Goal: Check status: Check status

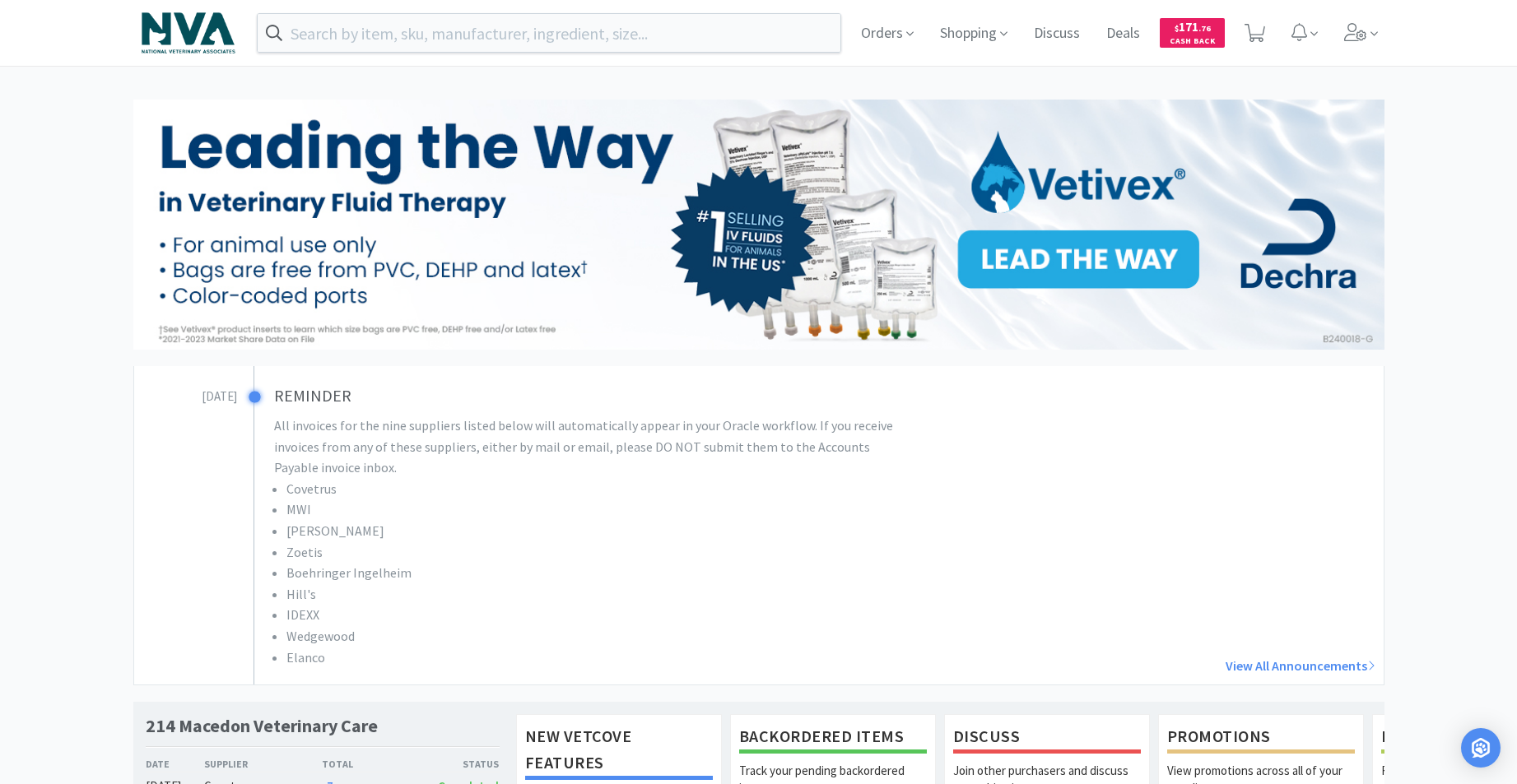
drag, startPoint x: 1521, startPoint y: 44, endPoint x: 1474, endPoint y: -89, distance: 141.1
click at [1310, 0] on html "Orders Shopping Discuss Discuss Deals Deals $ 171 . 76 Cash Back [DATE] REMINDE…" at bounding box center [758, 392] width 1517 height 784
click at [895, 39] on span "Orders" at bounding box center [886, 32] width 66 height 66
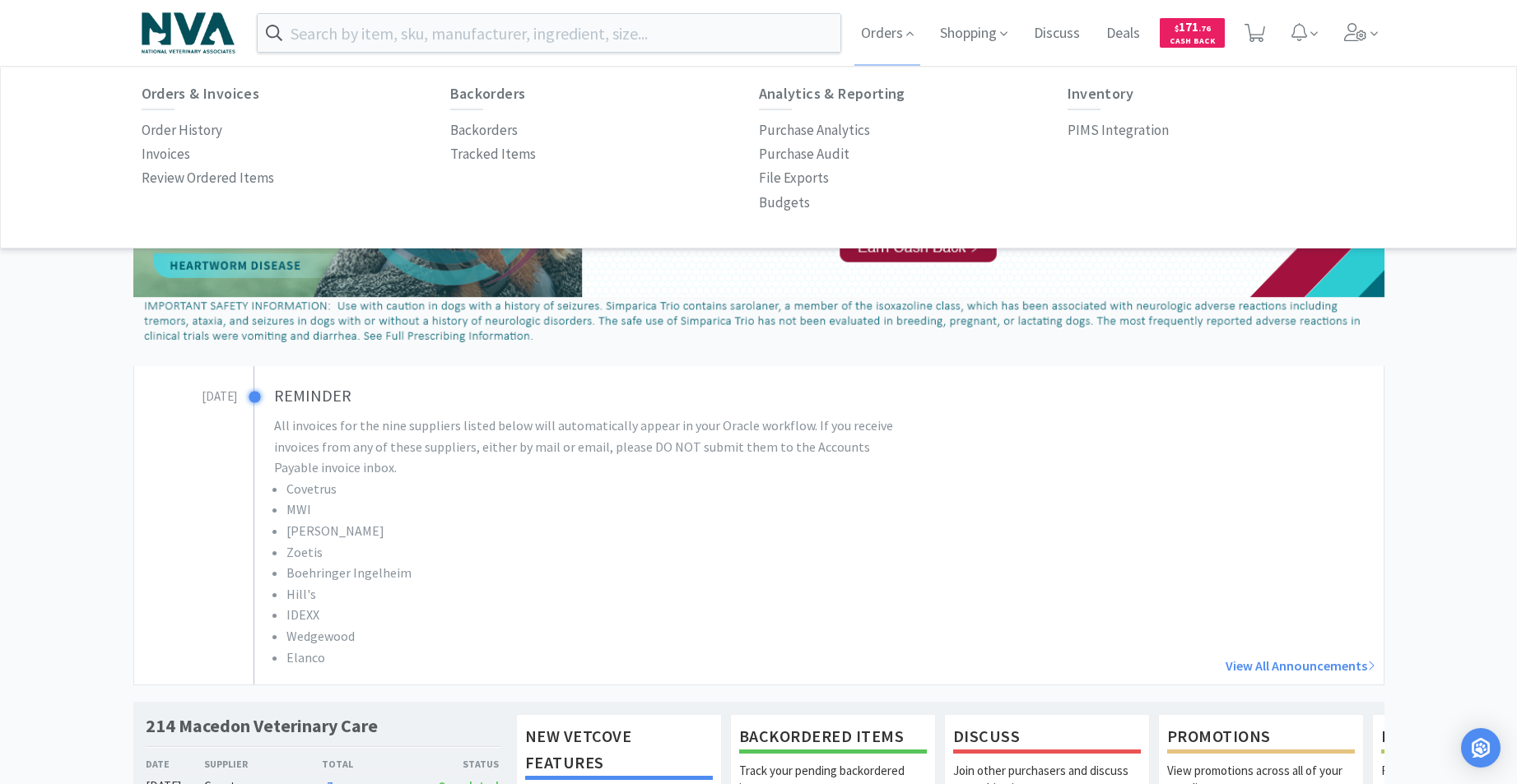
click at [187, 95] on h6 "Orders & Invoices" at bounding box center [296, 93] width 309 height 16
click at [191, 132] on p "Order History" at bounding box center [182, 130] width 81 height 22
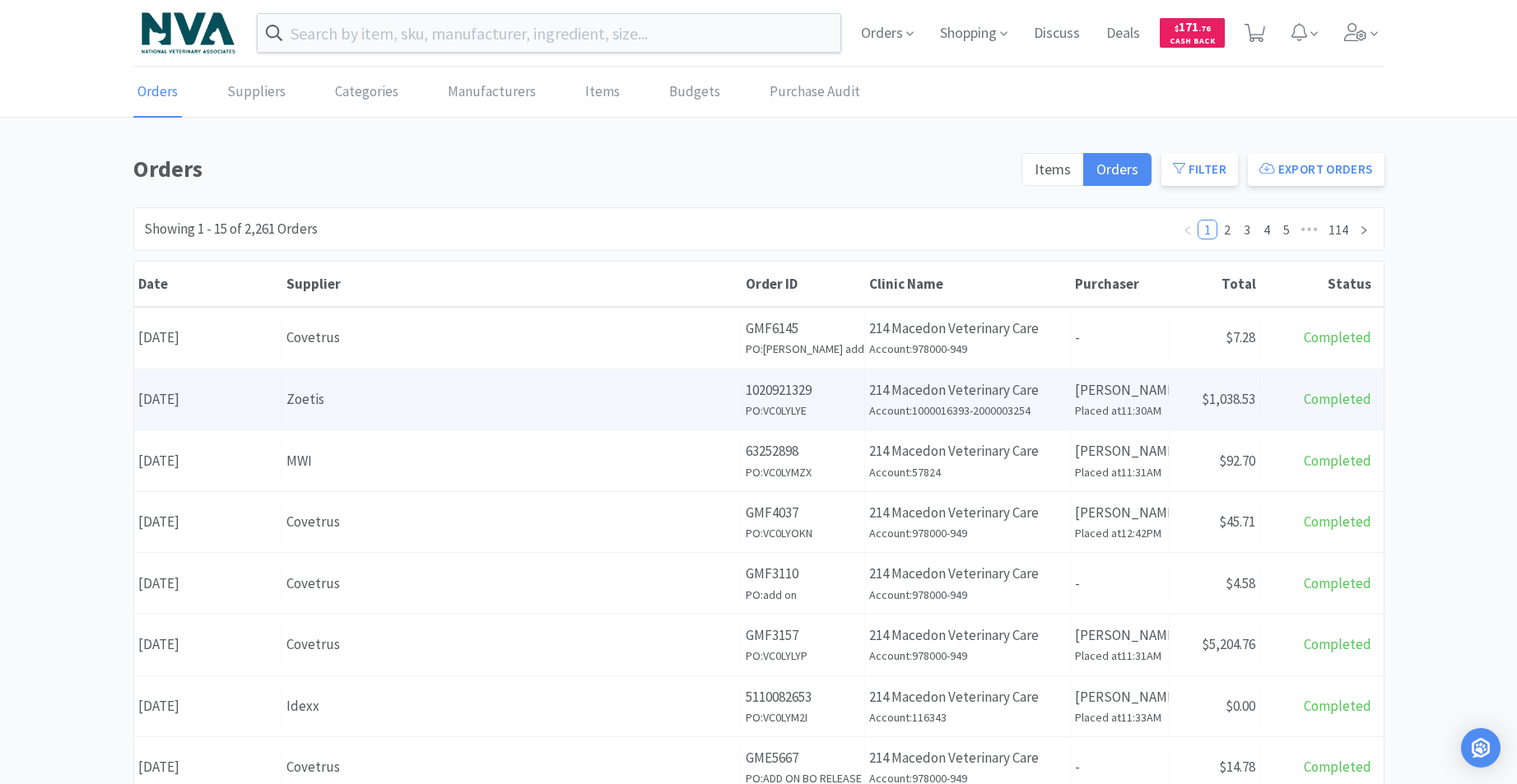
click at [1037, 412] on h6 "Account: 1000016393-2000003254" at bounding box center [966, 410] width 197 height 18
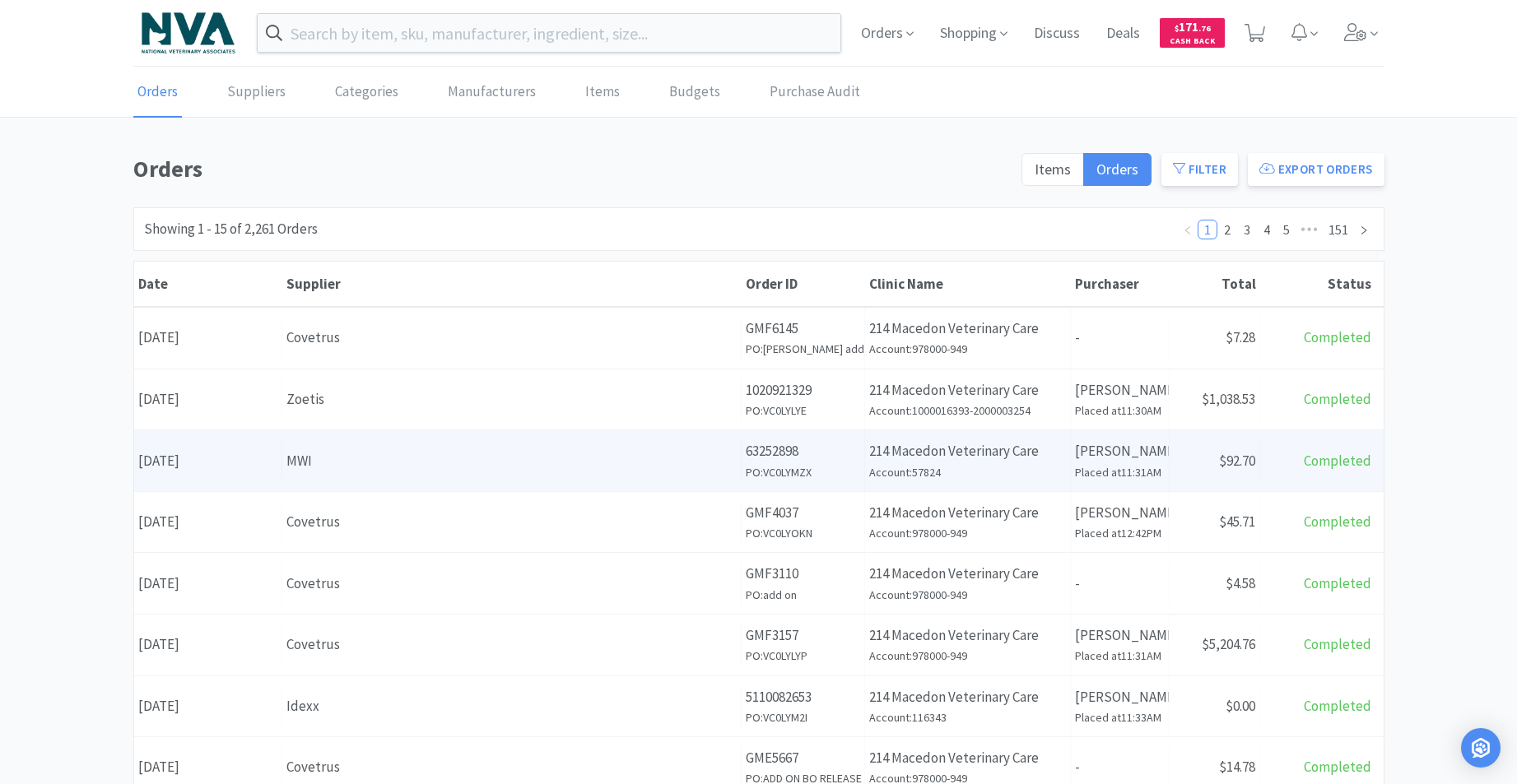
click at [975, 477] on h6 "Account: 57824" at bounding box center [966, 472] width 197 height 18
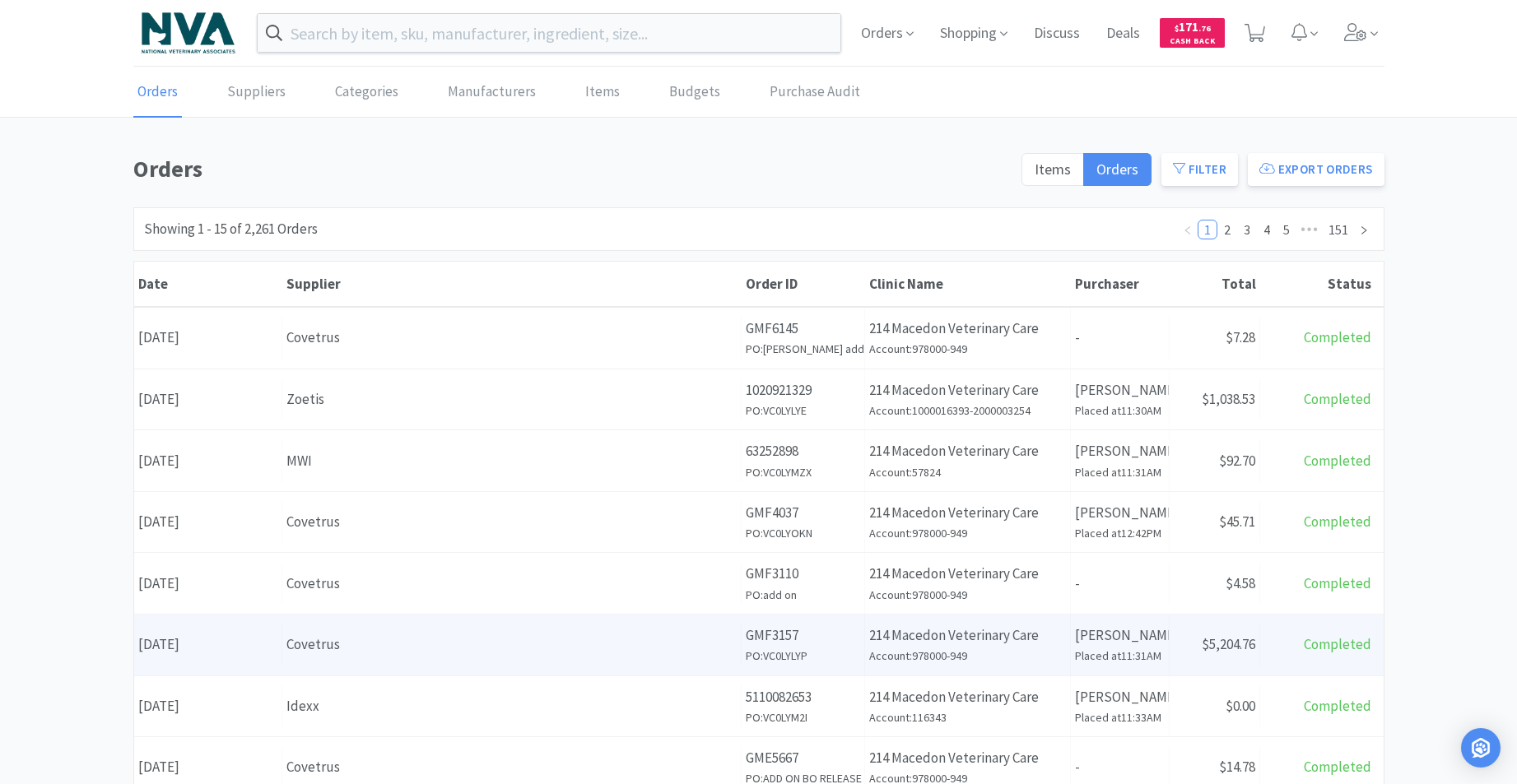
click at [1092, 645] on p "[PERSON_NAME]" at bounding box center [1120, 635] width 90 height 22
